Goal: Information Seeking & Learning: Find specific fact

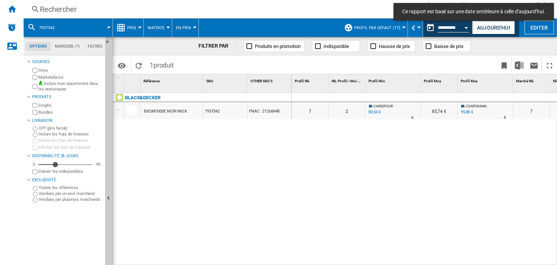
drag, startPoint x: 464, startPoint y: 224, endPoint x: 468, endPoint y: 71, distance: 153.3
click at [464, 224] on div "0 0 0 0 7 2 [GEOGRAPHIC_DATA] : -2.7 % 80,60 € % N/A 6 [GEOGRAPHIC_DATA] : 85,7…" at bounding box center [425, 179] width 266 height 173
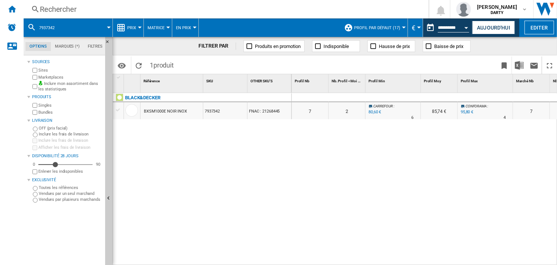
click at [47, 12] on div "Rechercher" at bounding box center [225, 9] width 370 height 10
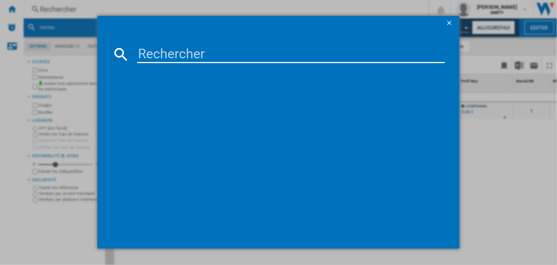
click at [154, 52] on input at bounding box center [291, 54] width 308 height 18
paste input "353939178"
click at [145, 55] on input "353939178" at bounding box center [291, 54] width 308 height 18
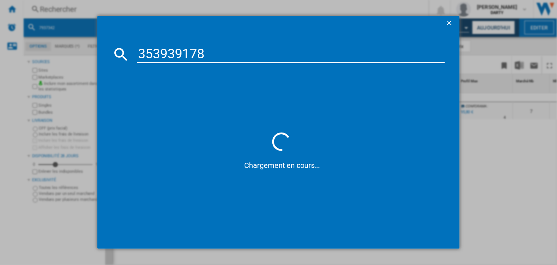
paste input "7493762"
type input "7493762"
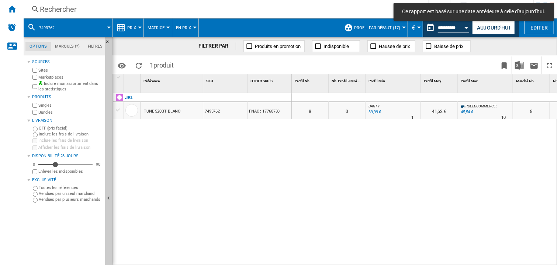
click at [405, 93] on div at bounding box center [393, 97] width 55 height 9
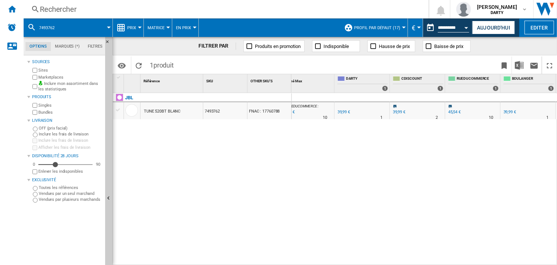
drag, startPoint x: 409, startPoint y: 173, endPoint x: 324, endPoint y: 94, distance: 116.5
click at [410, 173] on div "0 0 0 0 8 0 [PERSON_NAME] : 0.0 % 39,99 € % N/A 1 [PERSON_NAME] : 41,62 € RUEDU…" at bounding box center [425, 179] width 266 height 173
click at [58, 7] on div "Rechercher" at bounding box center [225, 9] width 370 height 10
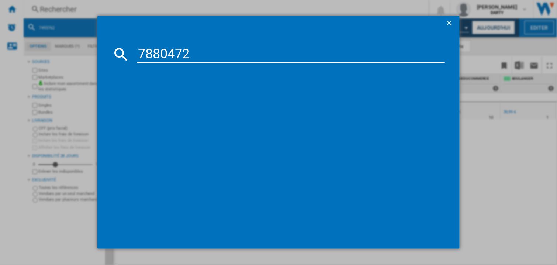
type input "7880472"
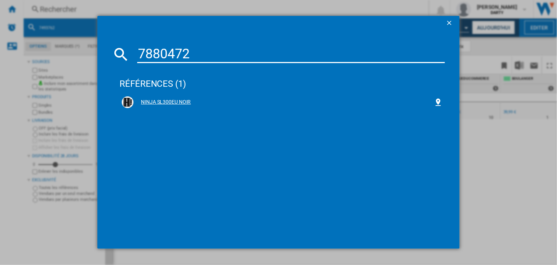
click at [160, 98] on div "NINJA SL300EU NOIR" at bounding box center [282, 102] width 321 height 12
click at [189, 99] on div "NINJA SL300EU NOIR" at bounding box center [284, 102] width 300 height 7
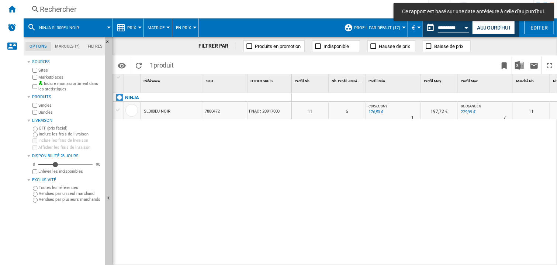
click at [387, 96] on div at bounding box center [393, 97] width 55 height 9
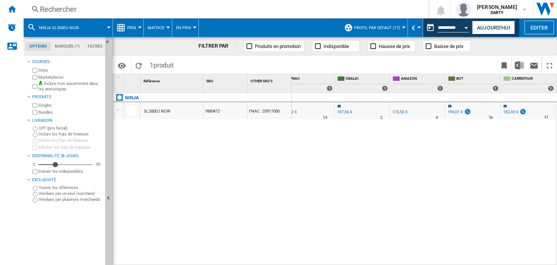
click at [439, 163] on div "0 0 0 0 11 6 CDISCOUNT : -11.8 % 176,50 € % N/A 1 CDISCOUNT : 197,72 € [PERSON_…" at bounding box center [425, 179] width 266 height 173
click at [308, 178] on div "0 0 0 0 11 6 CDISCOUNT : -11.8 % 176,50 € % N/A 1 CDISCOUNT : 197,72 € [PERSON_…" at bounding box center [425, 179] width 266 height 173
click at [73, 9] on div "Rechercher" at bounding box center [225, 9] width 370 height 10
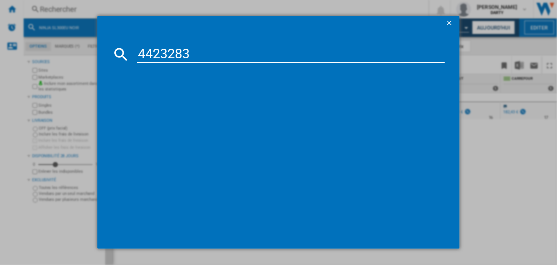
type input "4423283"
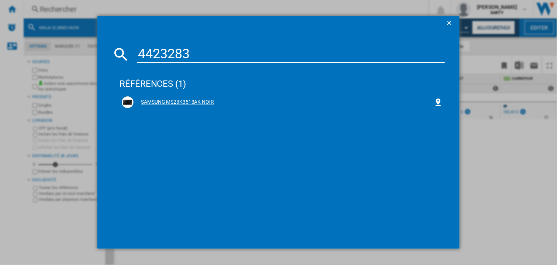
click at [189, 106] on div "SAMSUNG MS23K3513AK NOIR" at bounding box center [282, 102] width 321 height 12
click at [189, 104] on div "SAMSUNG MS23K3513AK NOIR" at bounding box center [284, 102] width 300 height 7
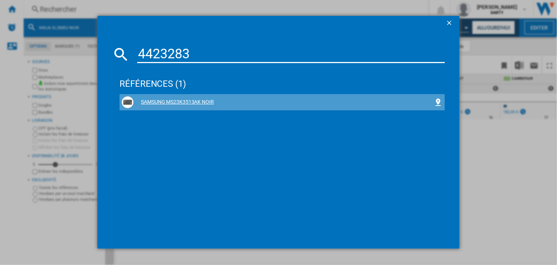
click at [189, 104] on div "SAMSUNG MS23K3513AK NOIR" at bounding box center [284, 102] width 300 height 7
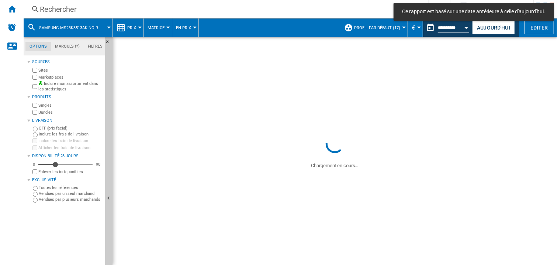
click at [189, 103] on div "SL300EU NOIR" at bounding box center [172, 110] width 62 height 17
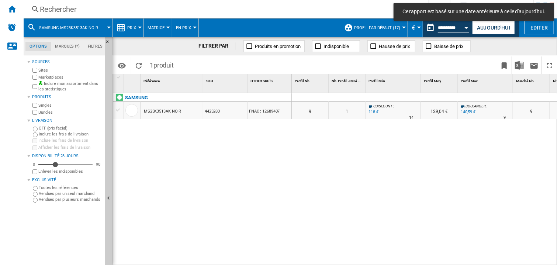
click at [401, 92] on div "Profil Min 1" at bounding box center [393, 83] width 55 height 18
click at [386, 100] on div at bounding box center [393, 97] width 55 height 9
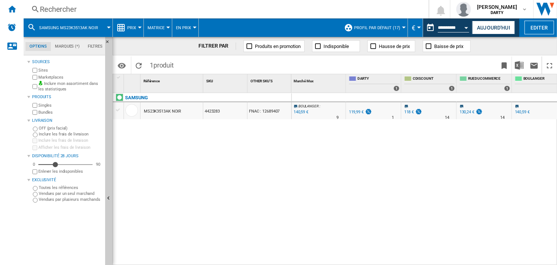
scroll to position [0, 622]
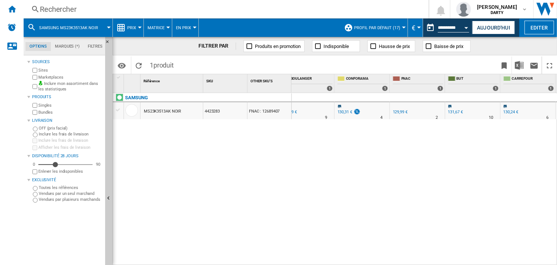
click at [63, 11] on div "Rechercher" at bounding box center [225, 9] width 370 height 10
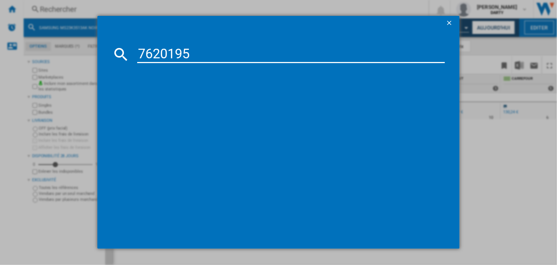
type input "7620195"
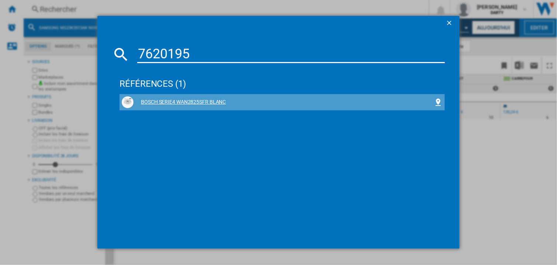
click at [194, 107] on div "BOSCH SERIE4 WAN2825SFR BLANC" at bounding box center [282, 102] width 321 height 12
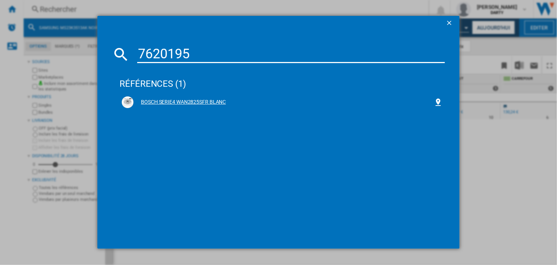
click at [227, 97] on div "BOSCH SERIE4 WAN2825SFR BLANC" at bounding box center [282, 102] width 321 height 12
click at [222, 102] on div "BOSCH SERIE4 WAN2825SFR BLANC" at bounding box center [284, 102] width 300 height 7
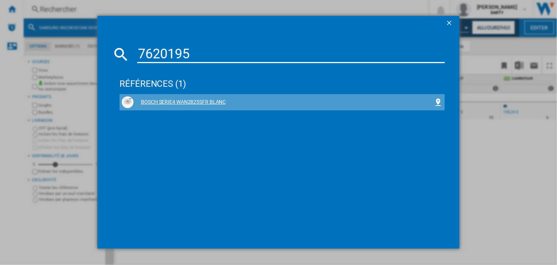
click at [222, 102] on div "BOSCH SERIE4 WAN2825SFR BLANC" at bounding box center [284, 102] width 300 height 7
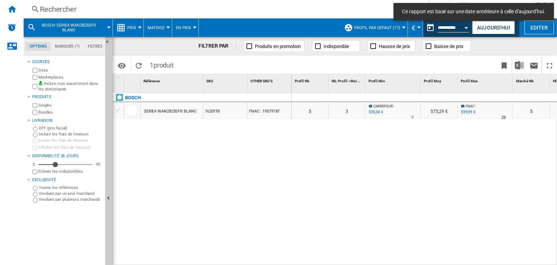
click at [401, 68] on span at bounding box center [417, 64] width 160 height 17
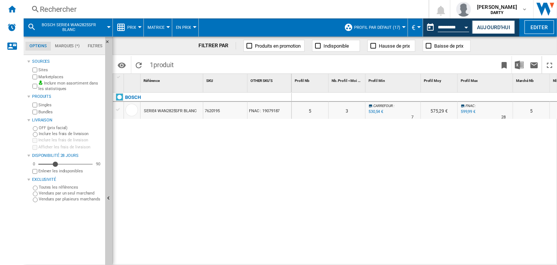
scroll to position [0, 400]
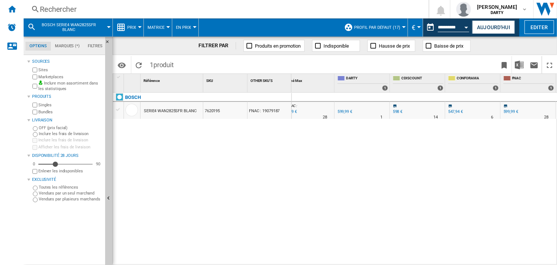
click at [430, 94] on div at bounding box center [417, 97] width 55 height 9
click at [376, 152] on div "0 0 0 0 5 3 [GEOGRAPHIC_DATA] : -11.6 % 530,54 € % N/A 7 [GEOGRAPHIC_DATA] : 57…" at bounding box center [425, 179] width 266 height 173
click at [369, 148] on div "0 0 0 0 5 3 [GEOGRAPHIC_DATA] : -11.6 % 530,54 € % N/A 7 [GEOGRAPHIC_DATA] : 57…" at bounding box center [425, 179] width 266 height 173
click at [369, 140] on div "0 0 0 0 5 3 [GEOGRAPHIC_DATA] : -11.6 % 530,54 € % N/A 7 [GEOGRAPHIC_DATA] : 57…" at bounding box center [425, 179] width 266 height 173
drag, startPoint x: 345, startPoint y: 178, endPoint x: 403, endPoint y: 98, distance: 98.4
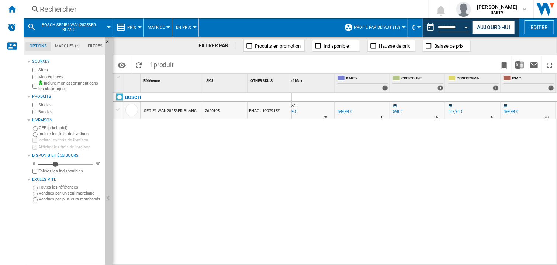
click at [346, 178] on div "0 0 0 0 5 3 [GEOGRAPHIC_DATA] : -11.6 % 530,54 € % N/A 7 [GEOGRAPHIC_DATA] : 57…" at bounding box center [425, 179] width 266 height 173
click at [431, 92] on div "CDISCOUNT 1" at bounding box center [419, 83] width 54 height 18
click at [424, 97] on div at bounding box center [417, 97] width 55 height 9
click at [506, 93] on div at bounding box center [528, 97] width 55 height 9
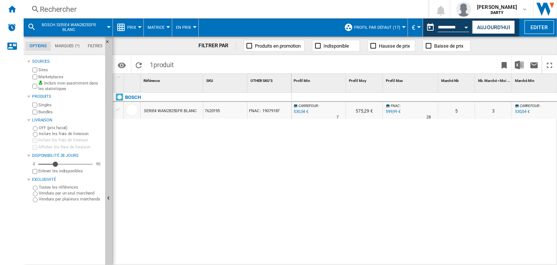
scroll to position [0, 0]
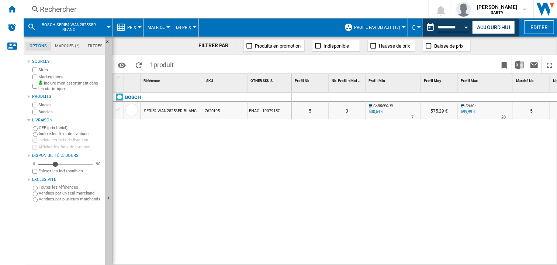
click at [475, 100] on div at bounding box center [485, 97] width 55 height 9
click at [390, 149] on div "0 0 0 0 5 3 [GEOGRAPHIC_DATA] : -11.6 % 530,54 € % N/A 7 [GEOGRAPHIC_DATA] : 57…" at bounding box center [425, 179] width 266 height 173
click at [470, 23] on button "Open calendar" at bounding box center [466, 26] width 13 height 13
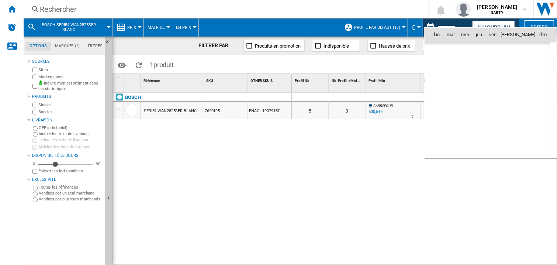
scroll to position [3521, 0]
click at [535, 69] on span "10" at bounding box center [536, 67] width 15 height 15
type input "**********"
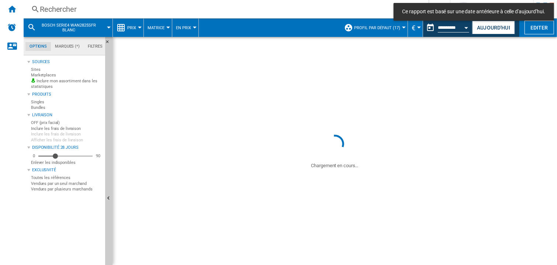
click at [60, 11] on div "Rechercher" at bounding box center [225, 9] width 370 height 10
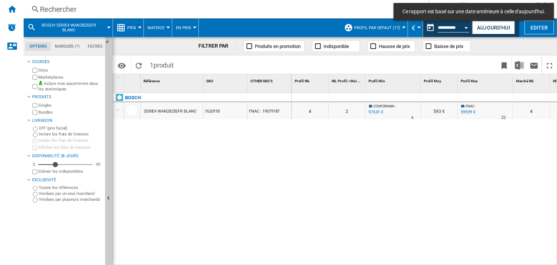
click at [65, 7] on div "Rechercher" at bounding box center [225, 9] width 370 height 10
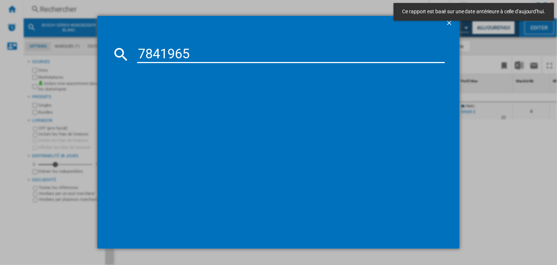
type input "7841965"
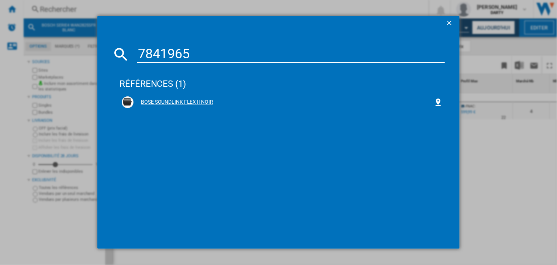
click at [202, 103] on div "BOSE SOUNDLINK FLEX II NOIR" at bounding box center [284, 102] width 300 height 7
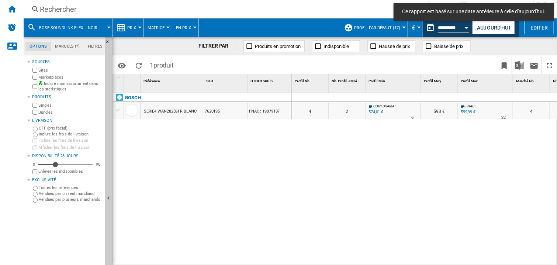
click at [405, 162] on div "0 0 0 0 4 2 CONFORAMA : -4.3 % 574,01 € % N/A 6 CONFORAMA : 593 € FNAC : 0.0 % …" at bounding box center [425, 179] width 266 height 173
click at [371, 99] on div at bounding box center [393, 97] width 55 height 9
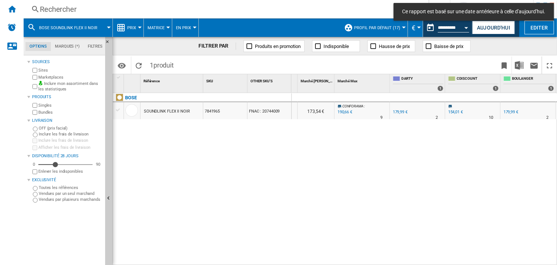
scroll to position [0, 511]
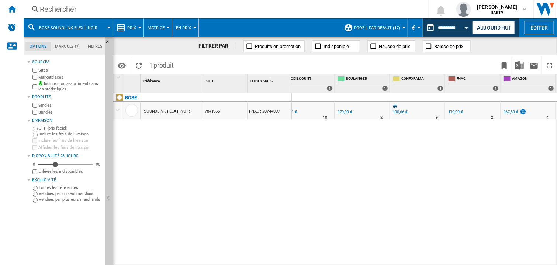
click at [349, 176] on div "0 0 0 0 7 3 CDISCOUNT : -14.4 % 154,01 € % N/A 10 CDISCOUNT : 173,54 € CONFORAM…" at bounding box center [425, 179] width 266 height 173
click at [317, 202] on div "0 0 0 0 7 3 CDISCOUNT : -14.4 % 154,01 € % N/A 10 CDISCOUNT : 173,54 € CONFORAM…" at bounding box center [425, 179] width 266 height 173
drag, startPoint x: 320, startPoint y: 164, endPoint x: 376, endPoint y: 79, distance: 101.1
click at [321, 164] on div "0 0 0 0 7 3 CDISCOUNT : -14.4 % 154,01 € % N/A 10 CDISCOUNT : 173,54 € CONFORAM…" at bounding box center [425, 179] width 266 height 173
click at [356, 165] on div "0 0 0 0 7 3 CDISCOUNT : -14.4 % 154,01 € % N/A 10 CDISCOUNT : 173,54 € CONFORAM…" at bounding box center [425, 179] width 266 height 173
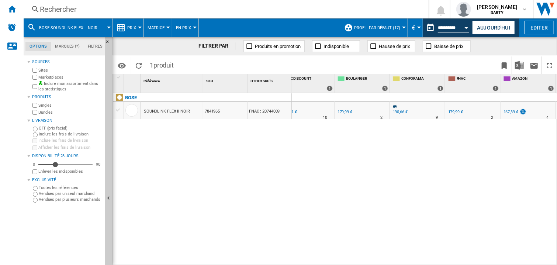
click at [466, 28] on div "Open calendar" at bounding box center [467, 28] width 4 height 2
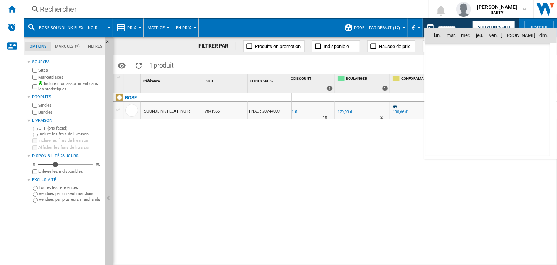
scroll to position [3521, 0]
click at [454, 85] on span "12" at bounding box center [455, 84] width 15 height 15
type input "**********"
click at [54, 14] on div "Rechercher Rechercher 0 [PERSON_NAME][GEOGRAPHIC_DATA] FNAC [GEOGRAPHIC_DATA]" at bounding box center [291, 9] width 534 height 18
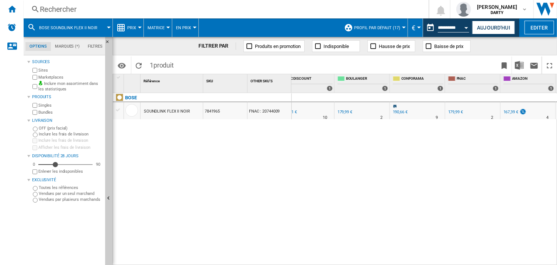
click at [54, 14] on div "Rechercher Rechercher 0 [PERSON_NAME][GEOGRAPHIC_DATA] FNAC [GEOGRAPHIC_DATA]" at bounding box center [291, 9] width 534 height 18
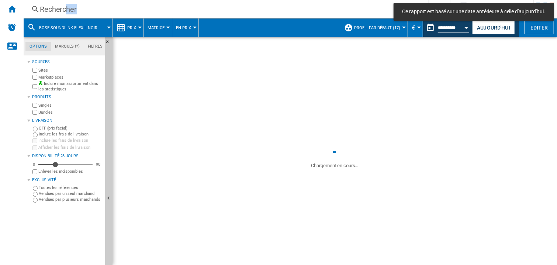
click at [54, 14] on div "Rechercher" at bounding box center [225, 9] width 370 height 10
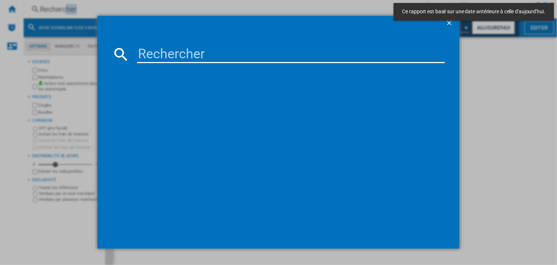
click at [73, 11] on div at bounding box center [278, 132] width 557 height 265
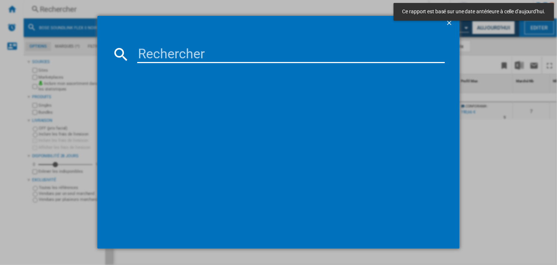
click at [150, 56] on input at bounding box center [291, 54] width 308 height 18
paste input "7920296"
type input "7920296"
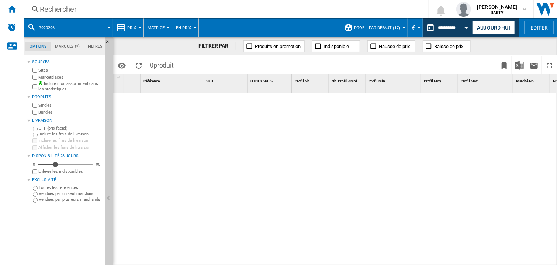
click at [416, 149] on div at bounding box center [425, 179] width 266 height 173
click at [332, 157] on div at bounding box center [425, 179] width 266 height 173
click at [321, 187] on div at bounding box center [425, 179] width 266 height 173
click at [65, 8] on div "Rechercher" at bounding box center [225, 9] width 370 height 10
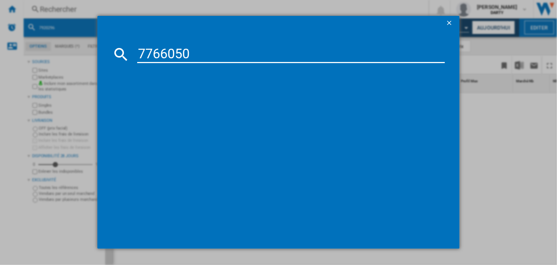
type input "7766050"
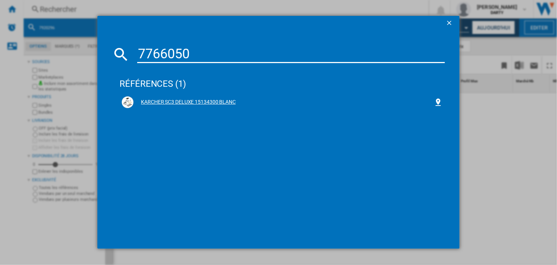
click at [206, 98] on div "KARCHER SC3 DELUXE 15134300 BLANC" at bounding box center [282, 102] width 321 height 12
click at [215, 99] on div "KARCHER SC3 DELUXE 15134300 BLANC" at bounding box center [284, 102] width 300 height 7
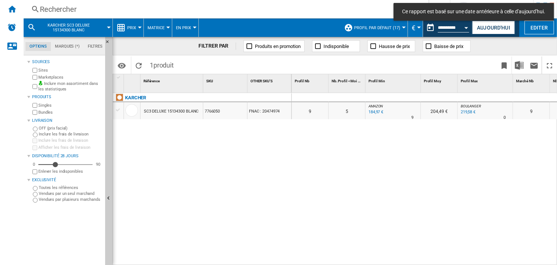
click at [374, 95] on div at bounding box center [393, 97] width 55 height 9
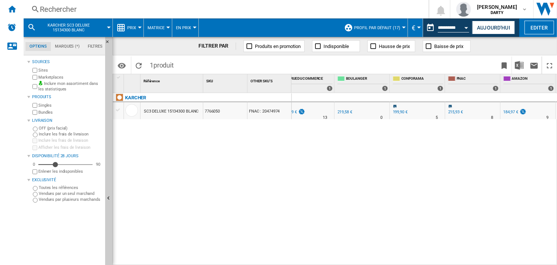
scroll to position [0, 622]
click at [485, 170] on div "0 0 0 0 9 5 AMAZON : -11.5 % 184,97 € % N/A 9 AMAZON : 204,49 € [PERSON_NAME] :…" at bounding box center [425, 179] width 266 height 173
drag, startPoint x: 472, startPoint y: 179, endPoint x: 410, endPoint y: 3, distance: 185.7
click at [471, 176] on div "0 0 0 0 9 5 AMAZON : -11.5 % 184,97 € % N/A 9 AMAZON : 204,49 € [PERSON_NAME] :…" at bounding box center [425, 179] width 266 height 173
click at [400, 161] on div "0 0 0 0 9 5 AMAZON : -11.5 % 184,97 € % N/A 9 AMAZON : 204,49 € [PERSON_NAME] :…" at bounding box center [425, 179] width 266 height 173
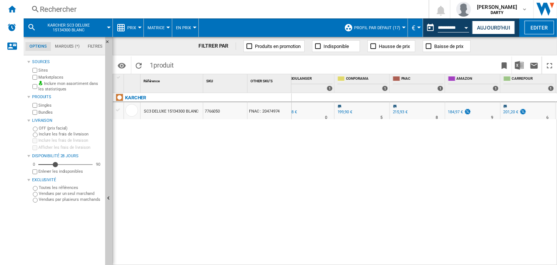
click at [432, 150] on div "0 0 0 0 9 5 AMAZON : -11.5 % 184,97 € % N/A 9 AMAZON : 204,49 € [PERSON_NAME] :…" at bounding box center [425, 179] width 266 height 173
click at [48, 10] on div "Rechercher" at bounding box center [225, 9] width 370 height 10
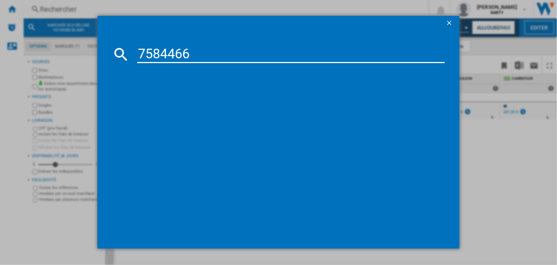
type input "7584466"
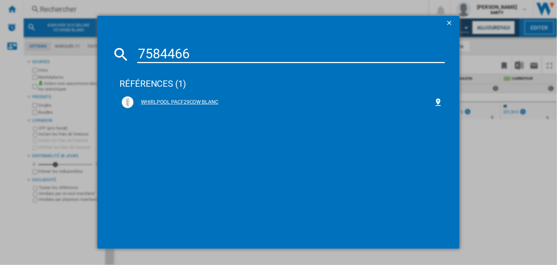
click at [190, 104] on div "WHIRLPOOL PACF29COW BLANC" at bounding box center [284, 102] width 300 height 7
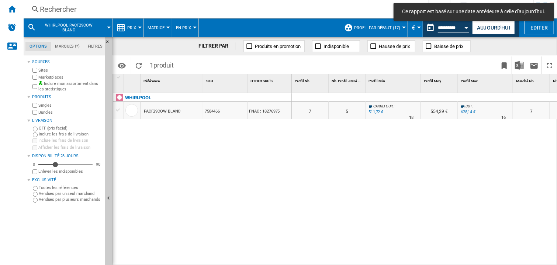
click at [476, 95] on div at bounding box center [485, 97] width 55 height 9
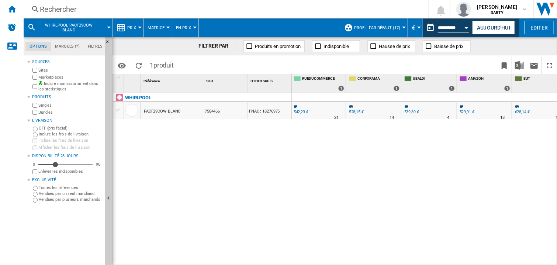
scroll to position [0, 444]
click at [498, 127] on div "0 0 0 0 7 5 [GEOGRAPHIC_DATA] : -14.7 % 511,72 € % N/A 18 [GEOGRAPHIC_DATA] : 5…" at bounding box center [425, 179] width 266 height 173
drag, startPoint x: 364, startPoint y: 164, endPoint x: 360, endPoint y: 188, distance: 23.7
click at [364, 165] on div "0 0 0 0 7 5 [GEOGRAPHIC_DATA] : -14.7 % 511,72 € % N/A 18 [GEOGRAPHIC_DATA] : 5…" at bounding box center [425, 179] width 266 height 173
click at [370, 137] on div "0 0 0 0 7 5 [GEOGRAPHIC_DATA] : -14.7 % 511,72 € % N/A 18 [GEOGRAPHIC_DATA] : 5…" at bounding box center [425, 179] width 266 height 173
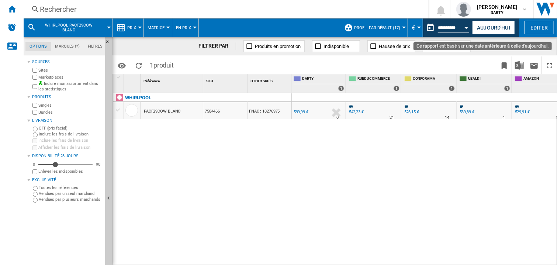
click at [467, 27] on div "Open calendar" at bounding box center [467, 28] width 4 height 2
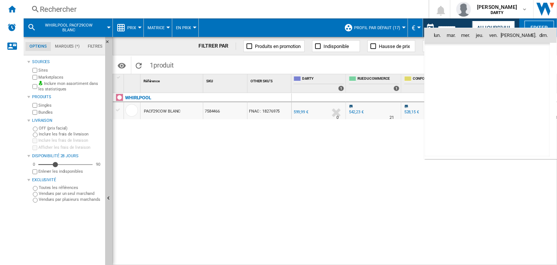
scroll to position [3521, 0]
click at [488, 83] on span "14" at bounding box center [487, 84] width 15 height 15
type input "**********"
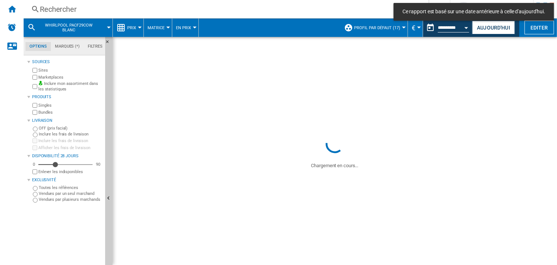
click at [61, 6] on div "Rechercher" at bounding box center [225, 9] width 370 height 10
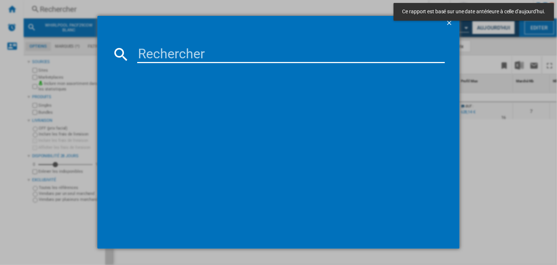
type input "7790023"
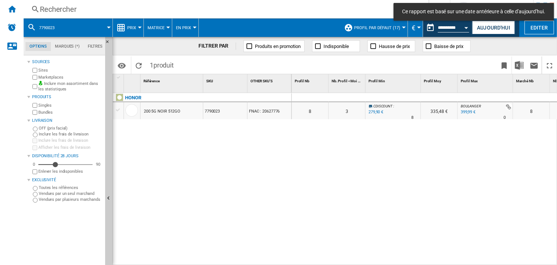
click at [364, 176] on div "0 0 0 0 8 3 CDISCOUNT : -17.7 % 279,90 € % N/A 8 CDISCOUNT : 335,48 € [PERSON_N…" at bounding box center [425, 179] width 266 height 173
click at [394, 95] on div at bounding box center [393, 97] width 55 height 9
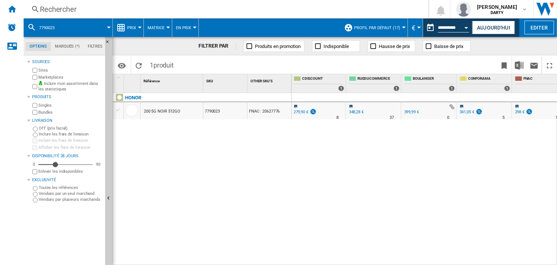
scroll to position [0, 444]
drag, startPoint x: 378, startPoint y: 146, endPoint x: 400, endPoint y: 30, distance: 118.4
click at [378, 146] on div "0 0 0 0 8 3 CDISCOUNT : -17.7 % 279,90 € % N/A 8 CDISCOUNT : 335,48 € [PERSON_N…" at bounding box center [425, 179] width 266 height 173
click at [341, 173] on div "0 0 0 0 8 3 CDISCOUNT : -17.7 % 279,90 € % N/A 8 CDISCOUNT : 335,48 € [PERSON_N…" at bounding box center [425, 179] width 266 height 173
drag, startPoint x: 315, startPoint y: 152, endPoint x: 298, endPoint y: 1, distance: 152.3
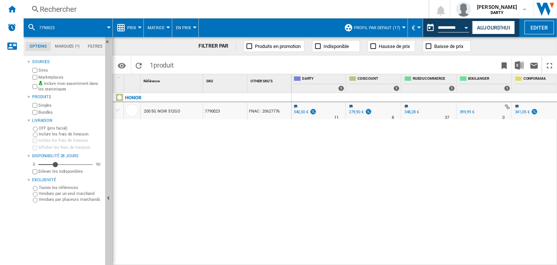
click at [315, 152] on div "0 0 0 0 8 3 CDISCOUNT : -17.7 % 279,90 € % N/A 8 CDISCOUNT : 335,48 € [PERSON_N…" at bounding box center [425, 179] width 266 height 173
click at [455, 95] on div at bounding box center [429, 97] width 55 height 9
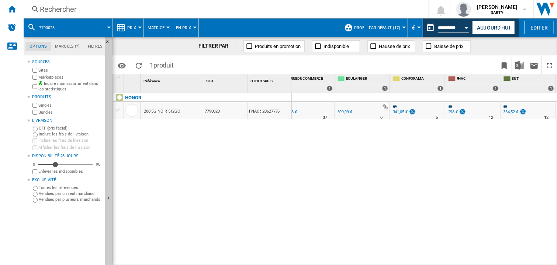
click at [55, 11] on div "Rechercher" at bounding box center [225, 9] width 370 height 10
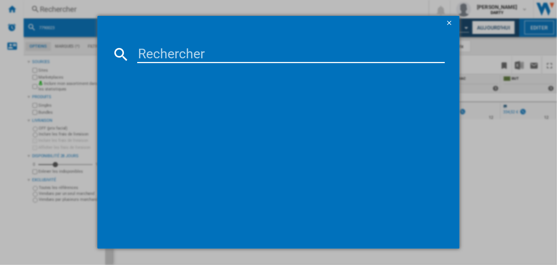
type input "7790023"
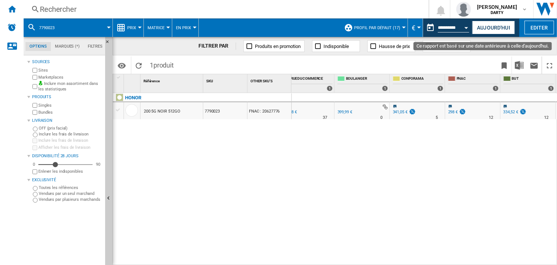
click at [469, 25] on button "Open calendar" at bounding box center [466, 26] width 13 height 13
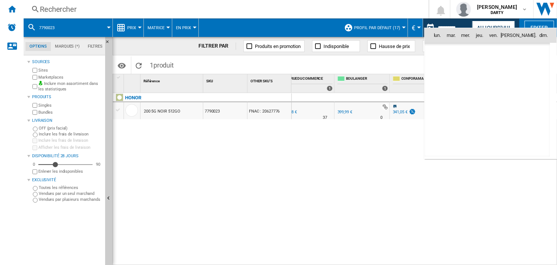
scroll to position [3521, 0]
click at [457, 86] on span "12" at bounding box center [455, 84] width 15 height 15
type input "**********"
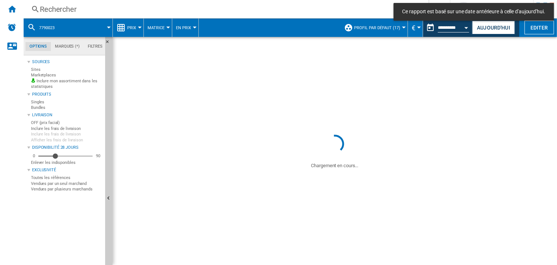
click at [52, 8] on div "Rechercher" at bounding box center [225, 9] width 370 height 10
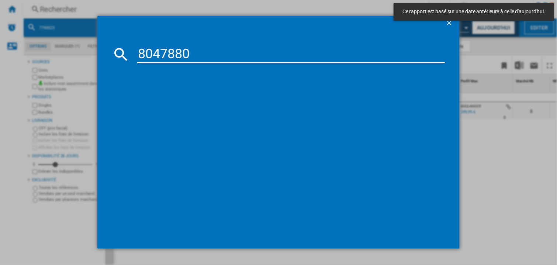
type input "8047880"
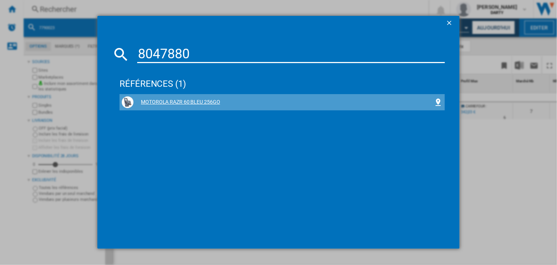
click at [184, 104] on div "MOTOROLA RAZR 60 BLEU 256GO" at bounding box center [284, 102] width 300 height 7
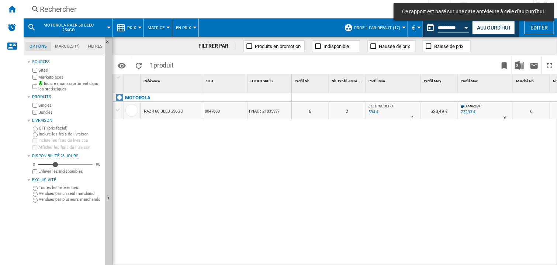
click at [406, 96] on div at bounding box center [393, 97] width 55 height 9
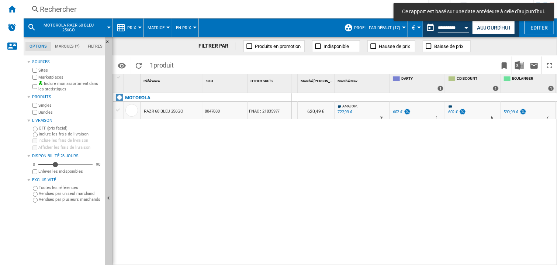
scroll to position [0, 455]
